Goal: Obtain resource: Obtain resource

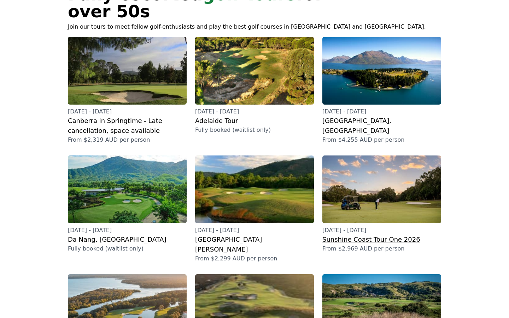
scroll to position [85, 0]
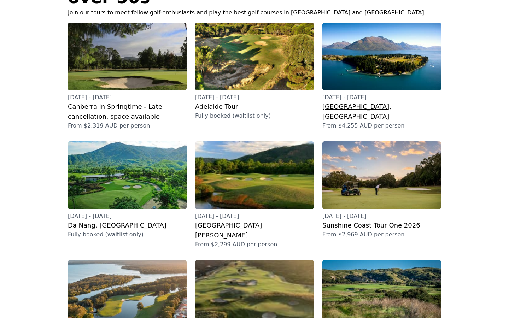
click at [337, 102] on h2 "[GEOGRAPHIC_DATA], [GEOGRAPHIC_DATA]" at bounding box center [381, 112] width 119 height 20
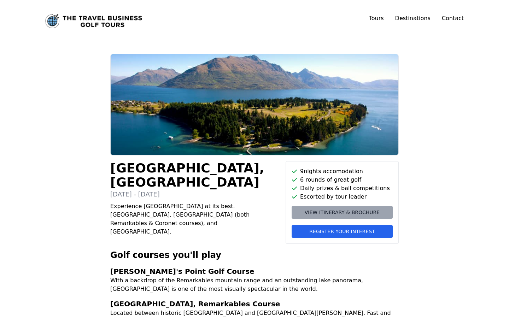
click at [327, 211] on span "View itinerary & brochure" at bounding box center [341, 212] width 75 height 7
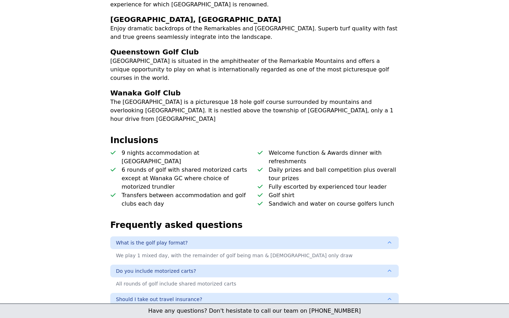
scroll to position [325, 0]
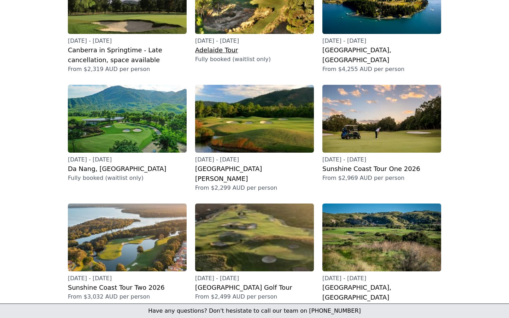
scroll to position [184, 0]
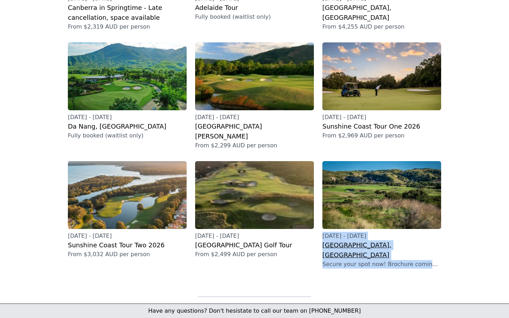
click at [331, 240] on h2 "[GEOGRAPHIC_DATA], [GEOGRAPHIC_DATA]" at bounding box center [381, 250] width 119 height 20
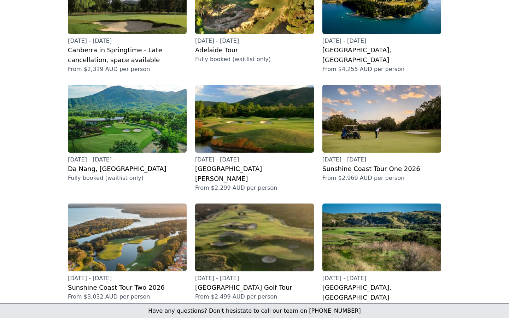
scroll to position [127, 0]
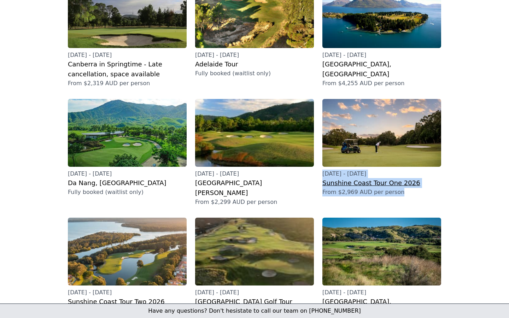
click at [349, 178] on h2 "Sunshine Coast Tour One 2026" at bounding box center [381, 183] width 119 height 10
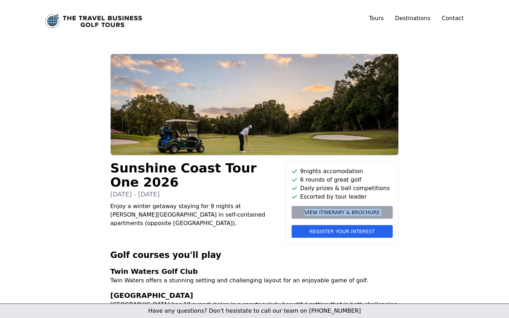
click at [309, 211] on span "View itinerary & brochure" at bounding box center [341, 212] width 75 height 7
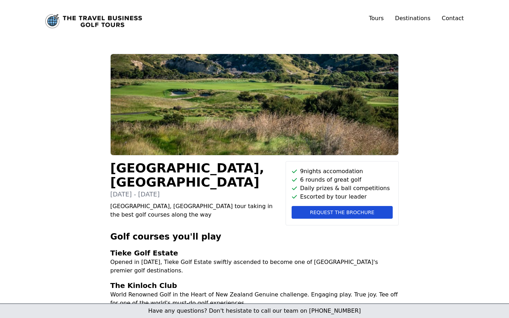
click at [332, 215] on span "Request the brochure" at bounding box center [342, 212] width 64 height 7
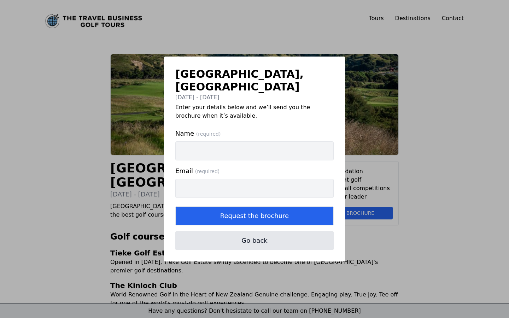
click at [189, 143] on input "Name (required)" at bounding box center [254, 150] width 158 height 19
type input "Shane"
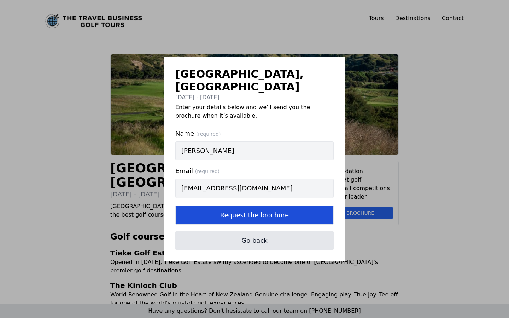
type input "sturley2@bigpond.com"
click at [214, 212] on button "Request the brochure" at bounding box center [254, 215] width 158 height 19
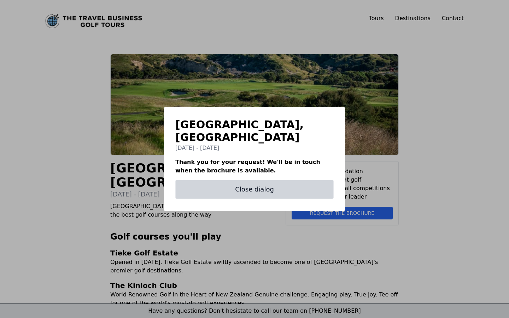
click at [250, 181] on button "Close dialog" at bounding box center [254, 189] width 158 height 19
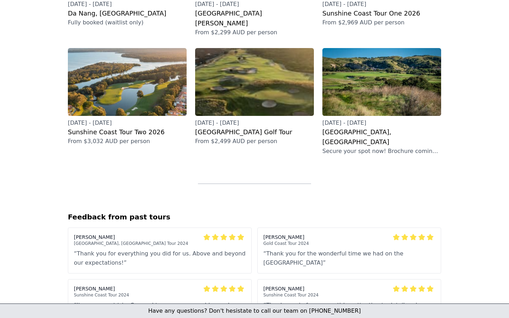
scroll to position [311, 0]
